Goal: Information Seeking & Learning: Find specific fact

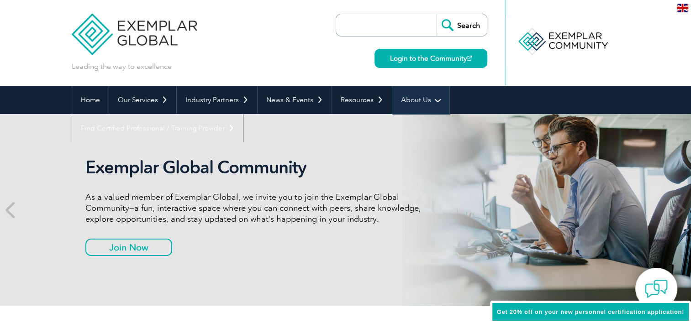
click at [405, 102] on link "About Us" at bounding box center [420, 100] width 57 height 28
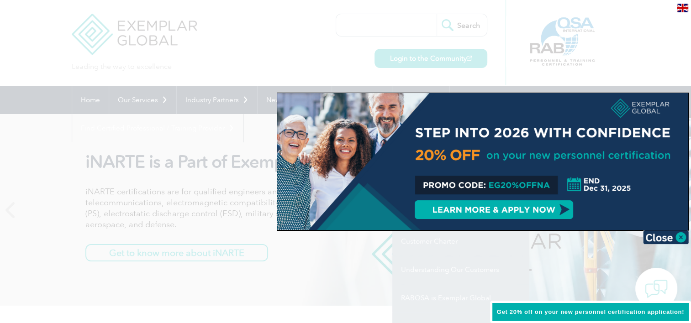
click at [398, 282] on div at bounding box center [345, 161] width 691 height 323
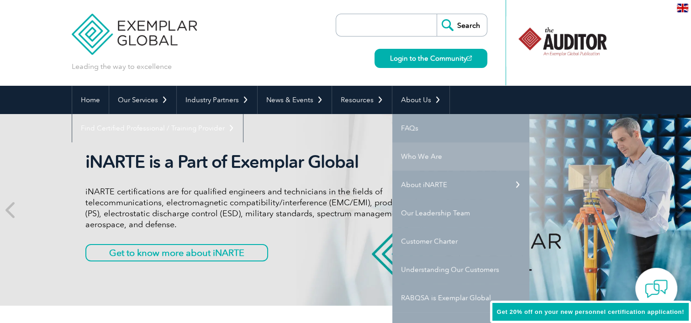
click at [405, 158] on link "Who We Are" at bounding box center [460, 156] width 137 height 28
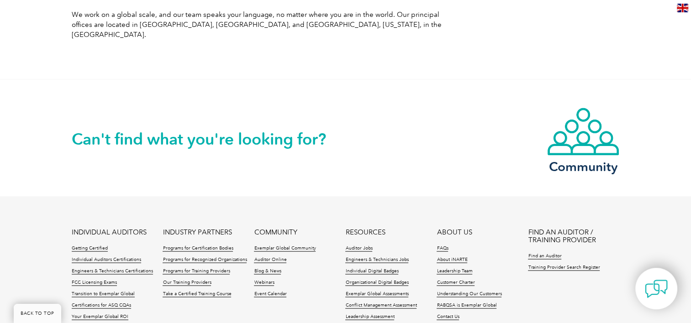
scroll to position [1598, 0]
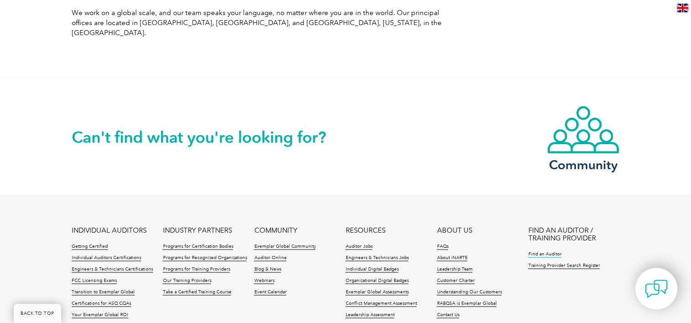
click at [551, 251] on link "Find an Auditor" at bounding box center [544, 254] width 33 height 6
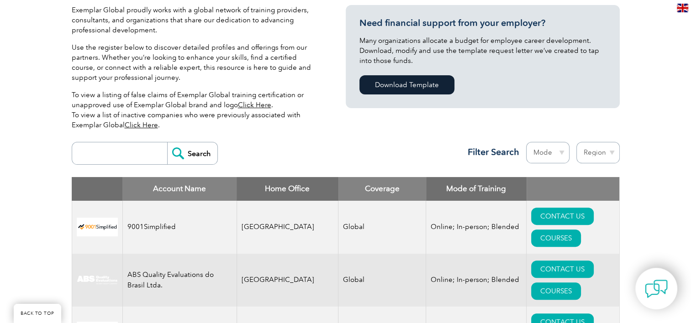
scroll to position [342, 0]
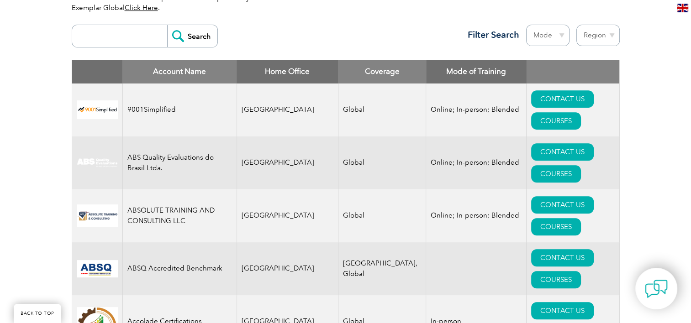
click at [144, 32] on input "search" at bounding box center [122, 36] width 90 height 22
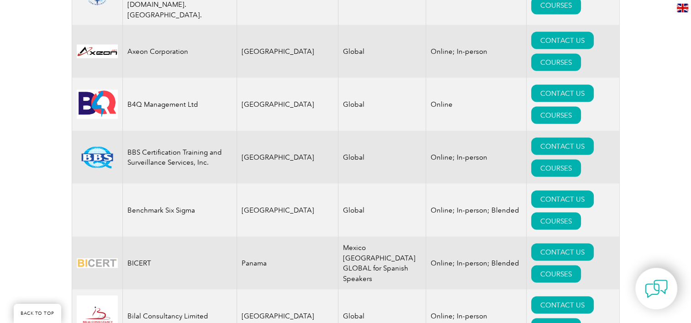
scroll to position [1711, 0]
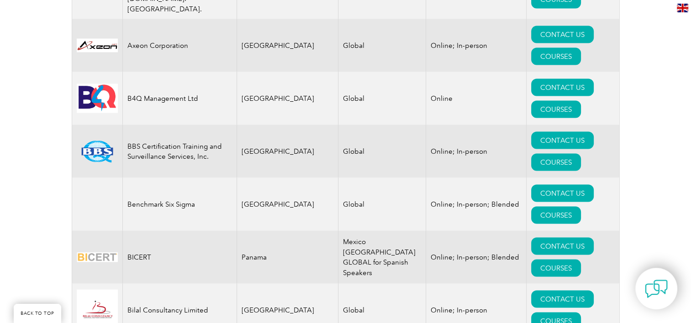
drag, startPoint x: 266, startPoint y: 46, endPoint x: 240, endPoint y: 44, distance: 25.6
copy td "Egypt"
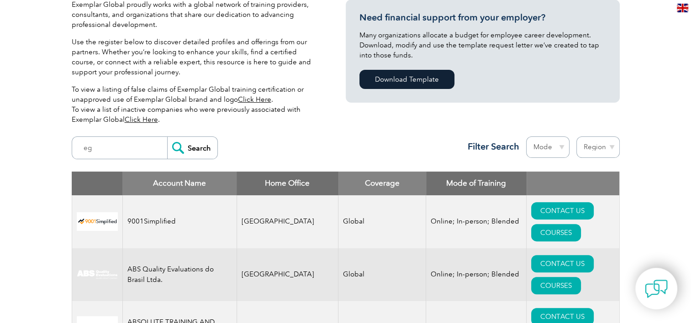
scroll to position [274, 0]
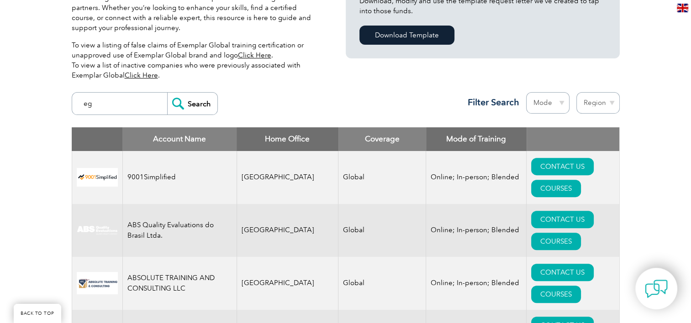
drag, startPoint x: 115, startPoint y: 104, endPoint x: 76, endPoint y: 104, distance: 38.8
click at [76, 104] on form "eg Search" at bounding box center [145, 103] width 146 height 23
paste input "Egypt"
type input "Egypt"
click at [167, 93] on input "Search" at bounding box center [192, 104] width 50 height 22
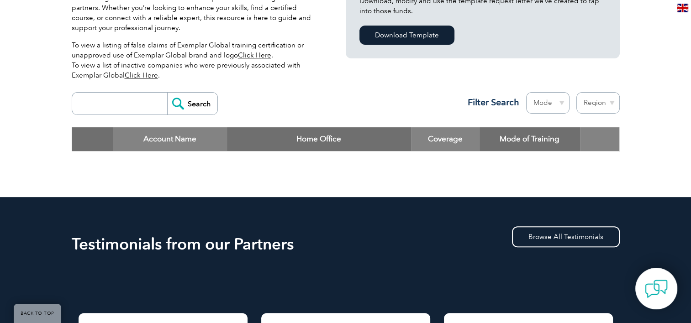
scroll to position [320, 0]
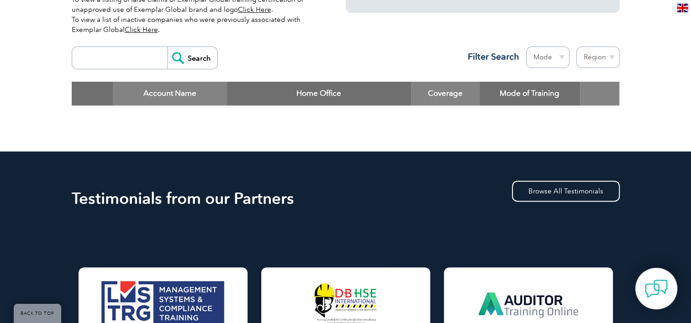
click at [135, 58] on input "search" at bounding box center [122, 58] width 90 height 22
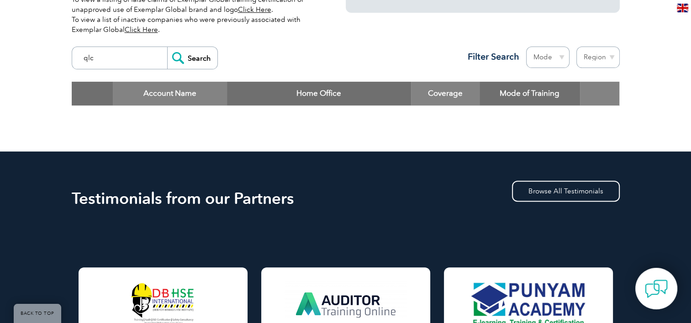
type input "qlc"
click at [167, 47] on input "Search" at bounding box center [192, 58] width 50 height 22
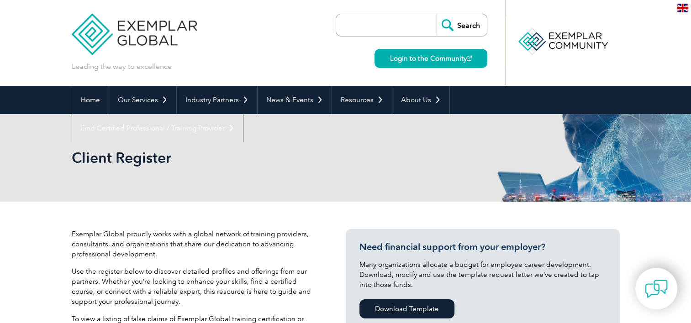
click at [137, 33] on img at bounding box center [135, 27] width 126 height 55
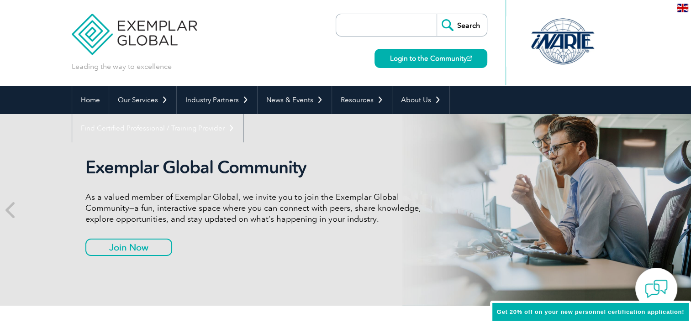
drag, startPoint x: 0, startPoint y: 0, endPoint x: 393, endPoint y: 24, distance: 393.9
click at [393, 24] on input "search" at bounding box center [389, 25] width 96 height 22
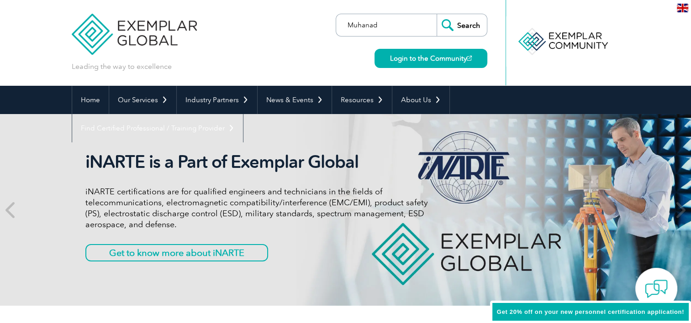
type input "Muhanad"
click at [437, 14] on input "Search" at bounding box center [462, 25] width 50 height 22
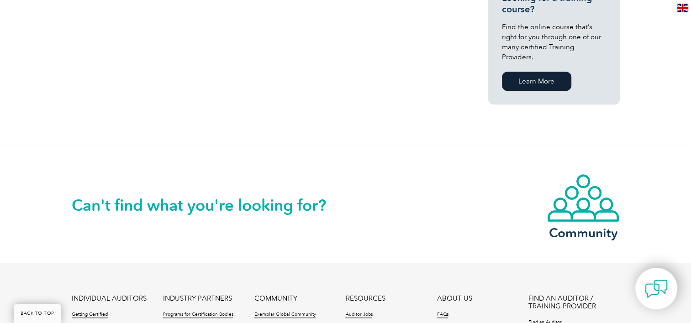
scroll to position [822, 0]
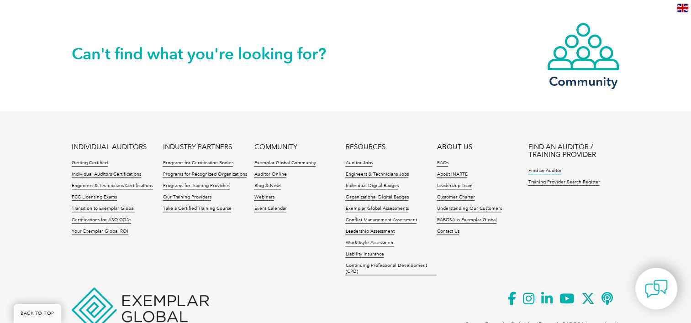
click at [544, 168] on link "Find an Auditor" at bounding box center [544, 171] width 33 height 6
